Goal: Check status: Check status

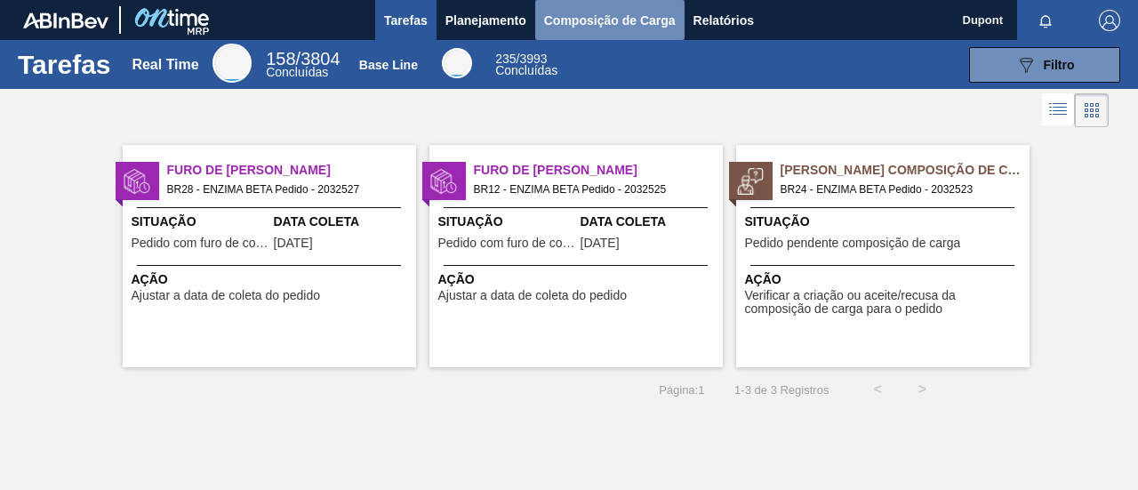
click at [598, 12] on span "Composição de Carga" at bounding box center [610, 20] width 132 height 21
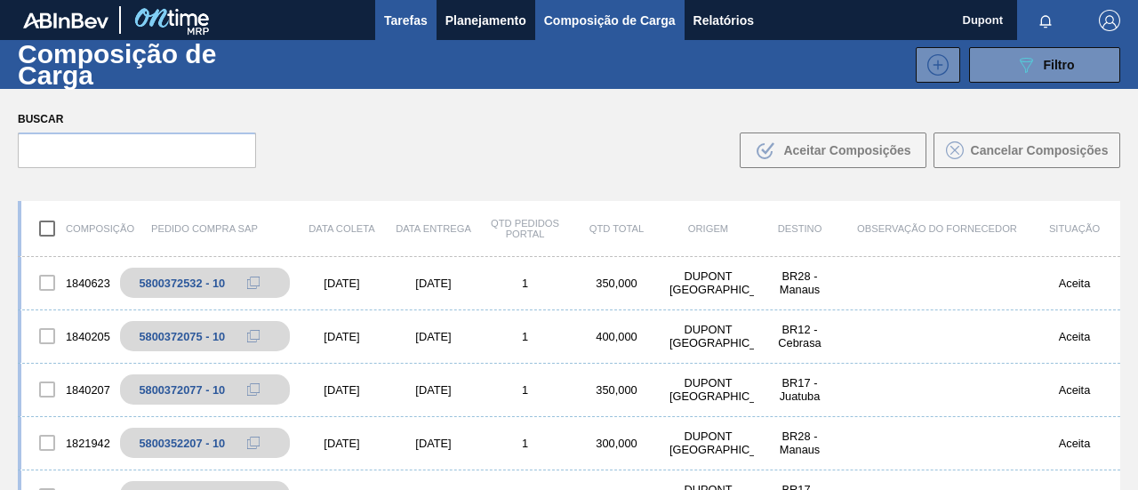
click at [423, 24] on span "Tarefas" at bounding box center [406, 20] width 44 height 21
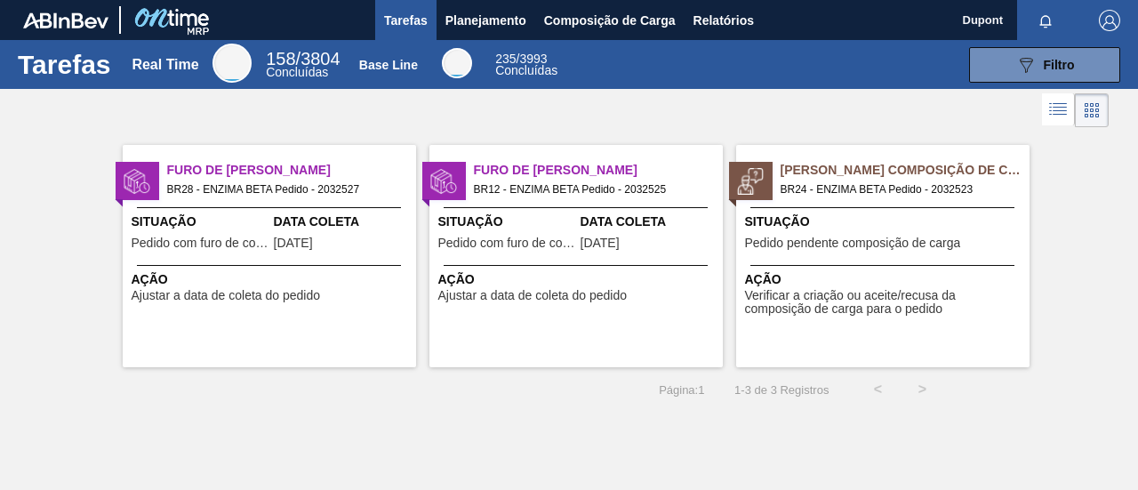
click at [867, 234] on div "Situação Pedido pendente composição de carga" at bounding box center [885, 235] width 280 height 44
click at [514, 287] on span "Ação" at bounding box center [578, 279] width 280 height 19
click at [251, 243] on span "Pedido com furo de coleta" at bounding box center [201, 243] width 138 height 13
click at [1109, 15] on img "button" at bounding box center [1109, 20] width 21 height 21
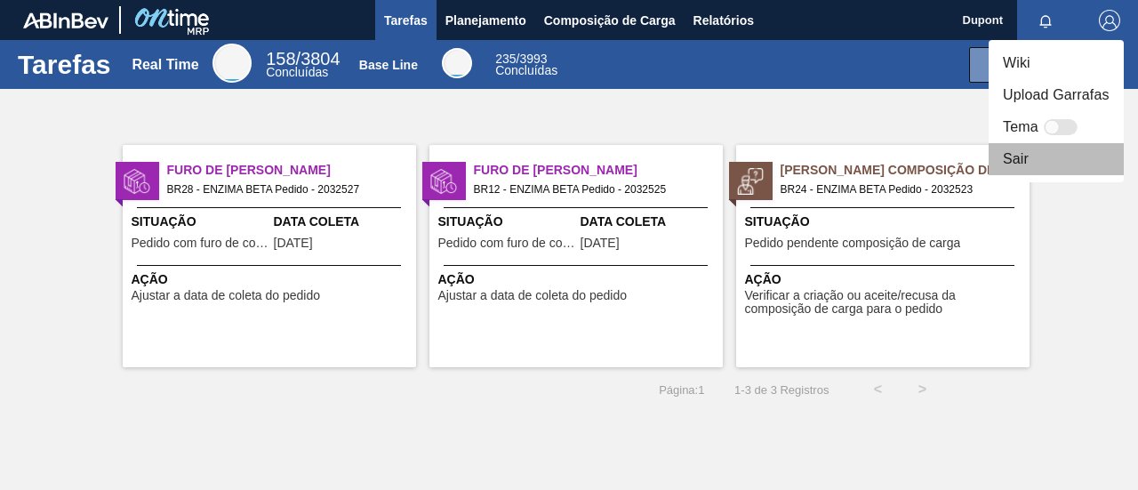
click at [1019, 165] on li "Sair" at bounding box center [1056, 159] width 135 height 32
